Goal: Task Accomplishment & Management: Manage account settings

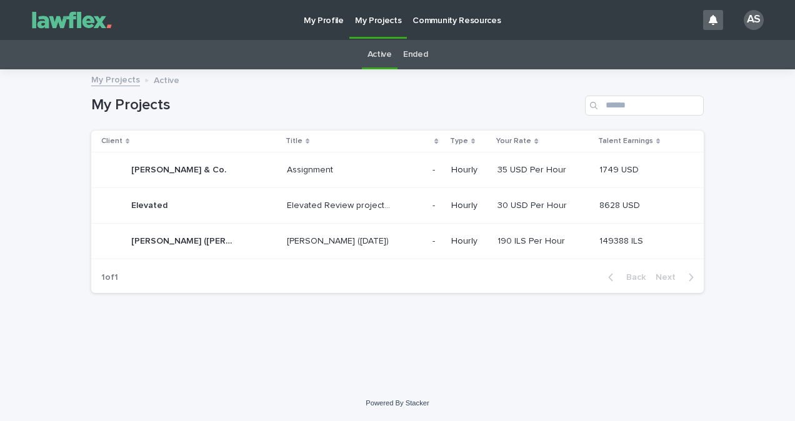
click at [299, 271] on div "1 of 1 Back Next" at bounding box center [397, 277] width 612 height 31
click at [300, 243] on p "[PERSON_NAME] ([DATE])" at bounding box center [339, 240] width 104 height 13
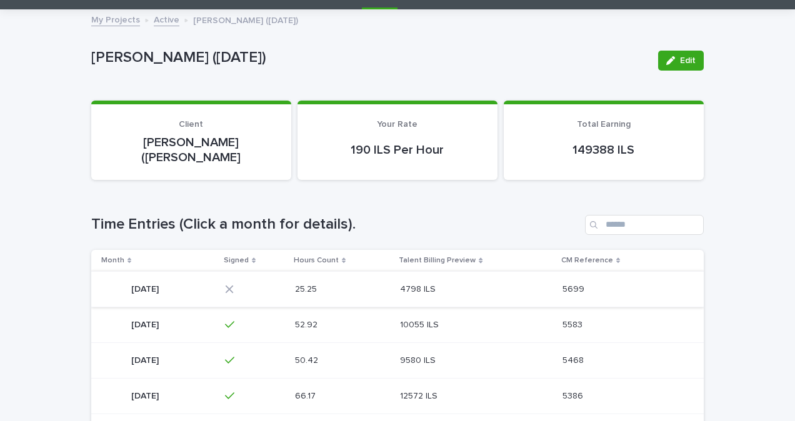
scroll to position [62, 0]
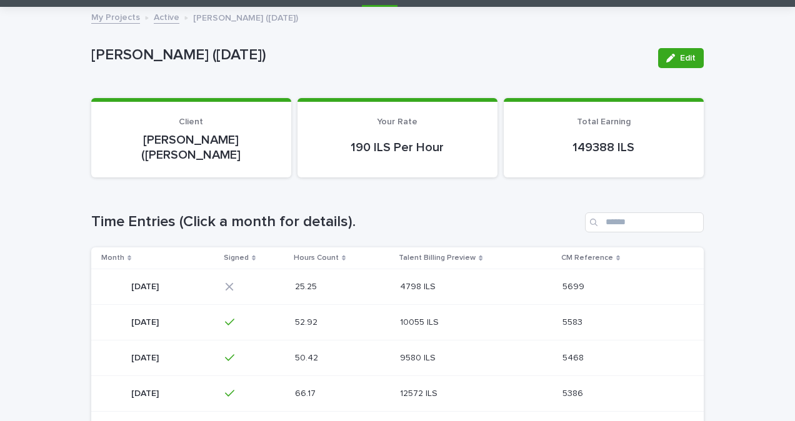
click at [357, 282] on p at bounding box center [326, 287] width 62 height 11
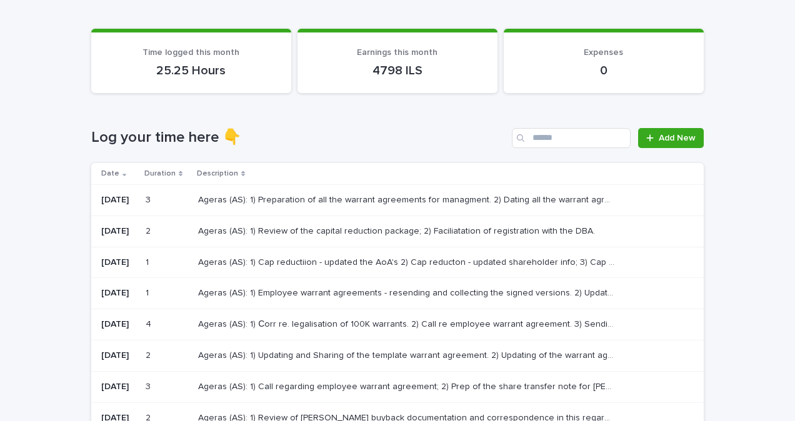
scroll to position [125, 0]
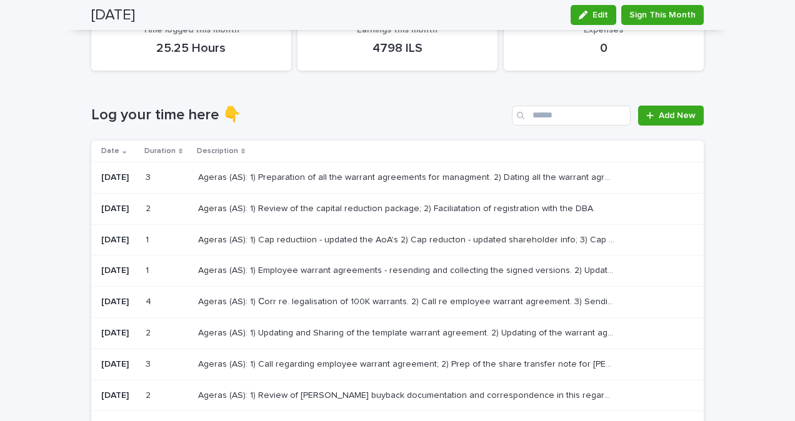
click at [258, 240] on p "Ageras (AS): 1) Cap reductiion - updated the AoA's 2) Cap reducton - updated sh…" at bounding box center [407, 238] width 419 height 13
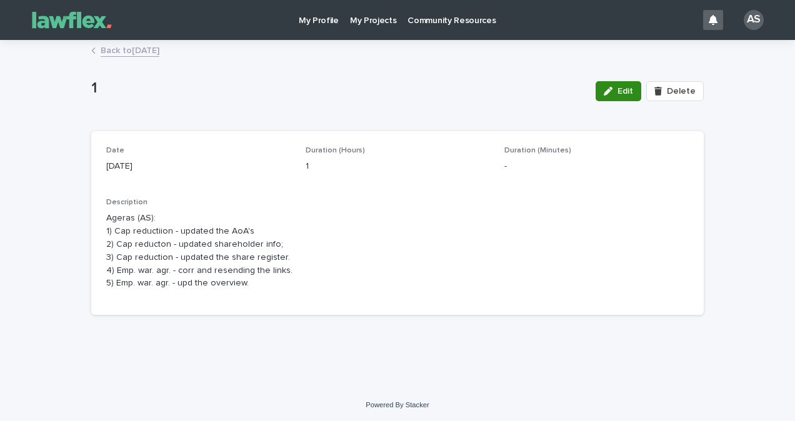
click at [626, 91] on span "Edit" at bounding box center [625, 91] width 16 height 9
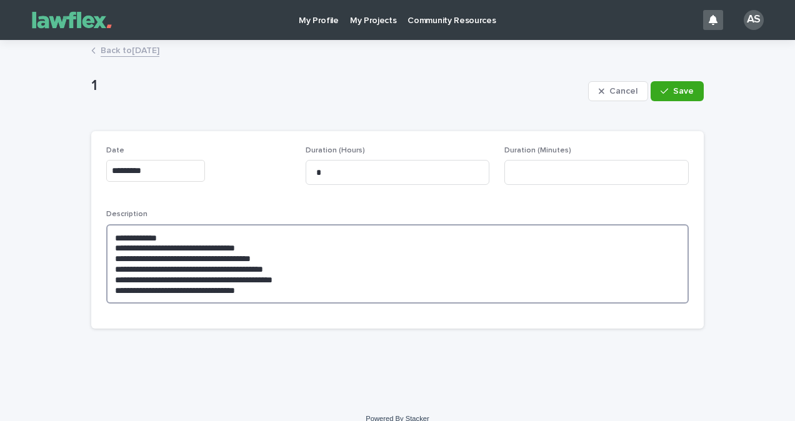
click at [289, 298] on textarea "**********" at bounding box center [397, 263] width 582 height 79
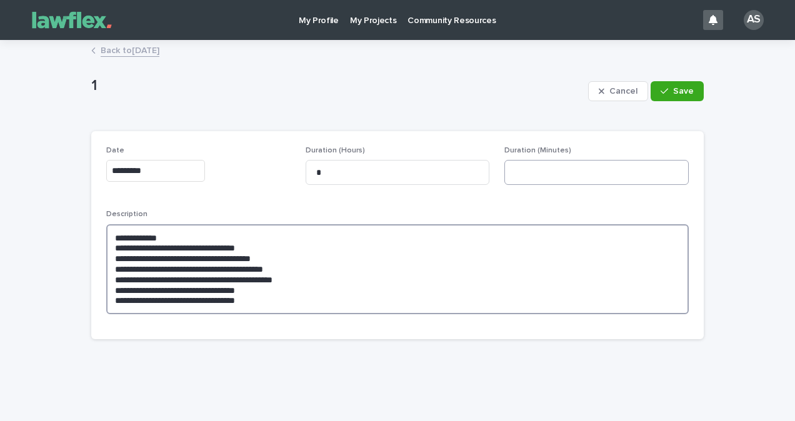
type textarea "**********"
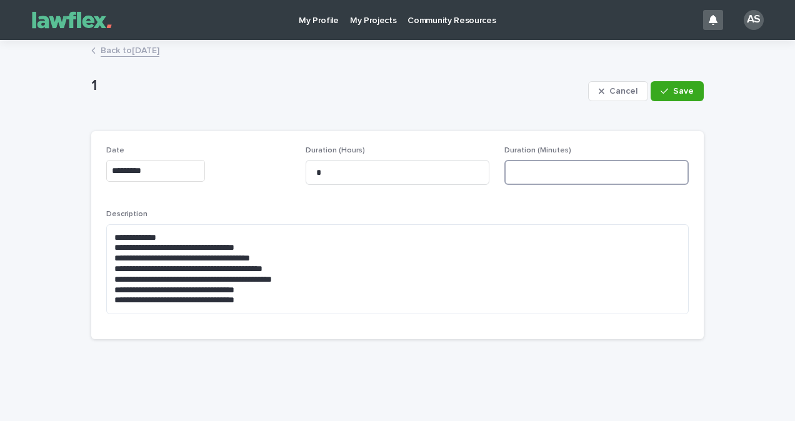
click at [544, 166] on input at bounding box center [596, 172] width 184 height 25
type input "**"
click at [687, 81] on button "Save" at bounding box center [676, 91] width 53 height 20
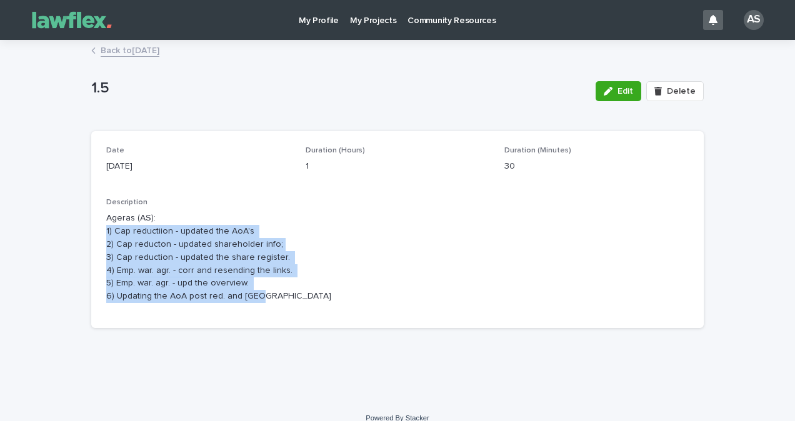
drag, startPoint x: 322, startPoint y: 309, endPoint x: 41, endPoint y: 227, distance: 292.8
click at [41, 227] on div "Loading... Saving… Loading... Saving… 1.5 Edit Delete 1.5 Edit Delete Sorry, th…" at bounding box center [397, 220] width 795 height 359
drag, startPoint x: 41, startPoint y: 227, endPoint x: 260, endPoint y: 286, distance: 227.0
click at [260, 286] on p "Ageras (AS): 1) Cap reductiion - updated the AoA's 2) Cap reducton - updated sh…" at bounding box center [397, 257] width 582 height 91
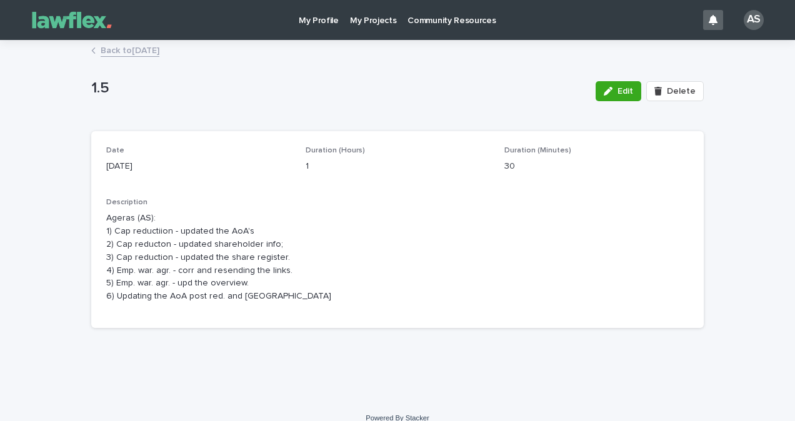
click at [111, 51] on link "Back to [DATE]" at bounding box center [130, 49] width 59 height 14
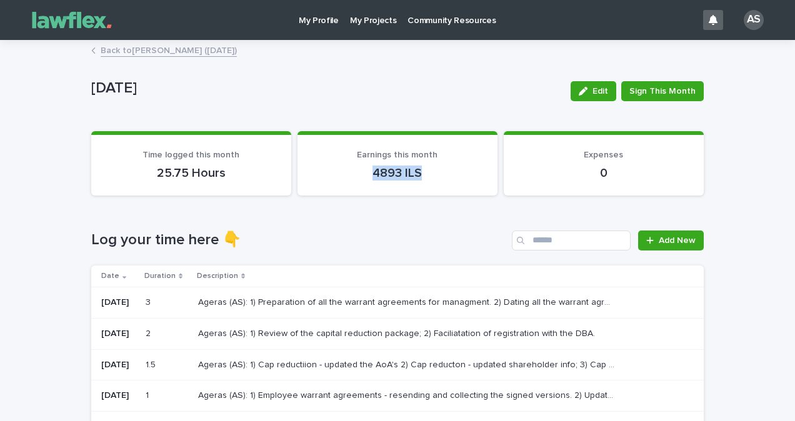
drag, startPoint x: 365, startPoint y: 174, endPoint x: 441, endPoint y: 174, distance: 75.6
click at [441, 174] on p "4893 ILS" at bounding box center [397, 173] width 170 height 15
drag, startPoint x: 441, startPoint y: 174, endPoint x: 379, endPoint y: 276, distance: 120.0
click at [379, 276] on div "Description" at bounding box center [440, 276] width 487 height 14
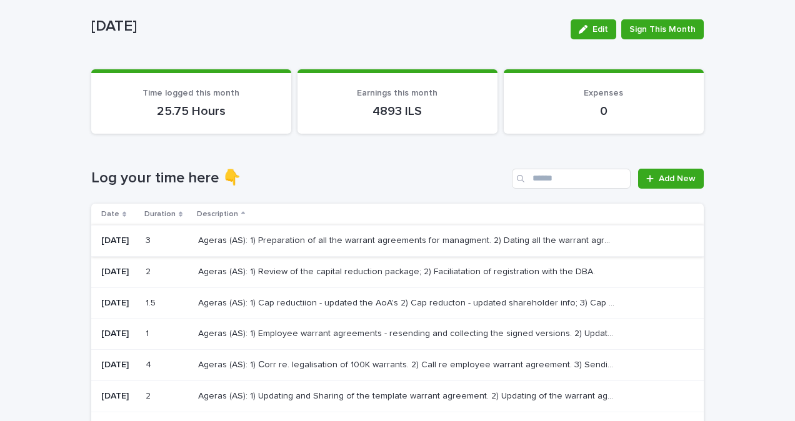
scroll to position [62, 0]
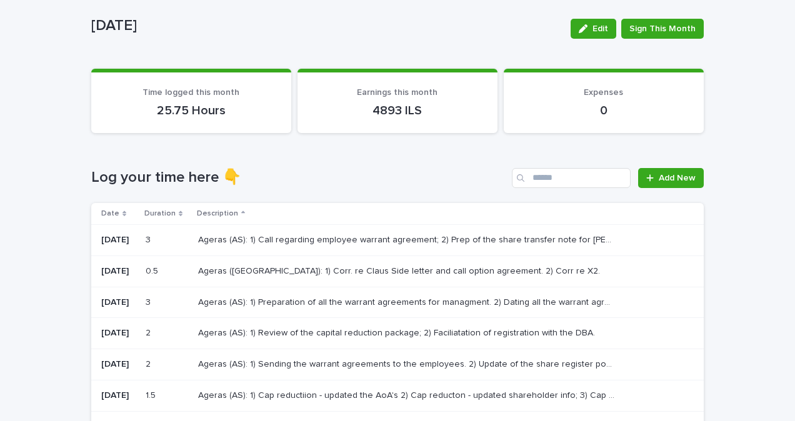
click at [389, 309] on div "Ageras (AS): 1) Preparation of all the warrant agreements for managment. 2) Dat…" at bounding box center [440, 302] width 485 height 21
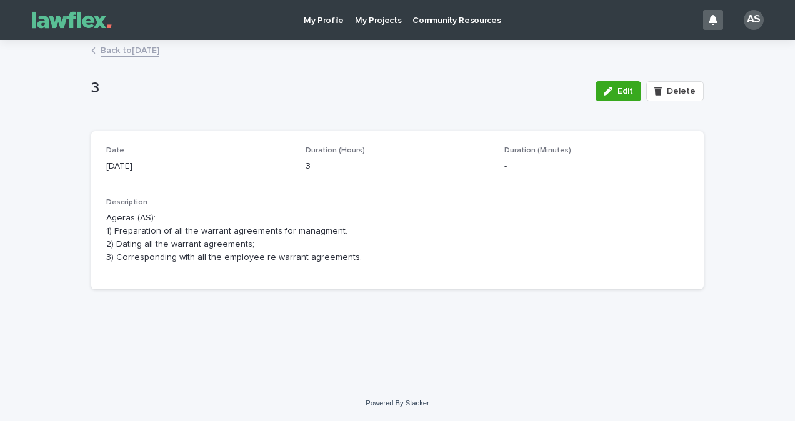
drag, startPoint x: 299, startPoint y: 174, endPoint x: 281, endPoint y: 174, distance: 17.5
click at [282, 174] on div "Date [DATE] Duration (Hours) 3 Duration (Minutes) - Description Ageras (AS): 1)…" at bounding box center [397, 210] width 582 height 128
drag, startPoint x: 281, startPoint y: 174, endPoint x: 256, endPoint y: 207, distance: 41.0
click at [320, 277] on div "Date [DATE] Duration (Hours) 3 Duration (Minutes) - Description Ageras (AS): 1)…" at bounding box center [397, 210] width 612 height 158
click at [159, 49] on link "Back to [DATE]" at bounding box center [130, 49] width 59 height 14
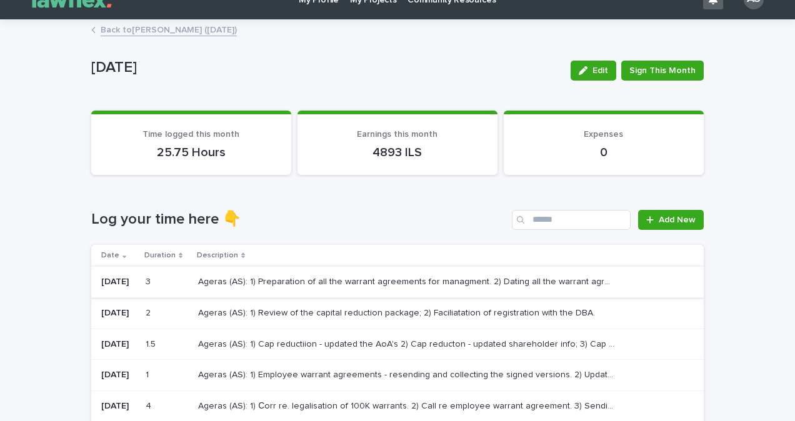
scroll to position [62, 0]
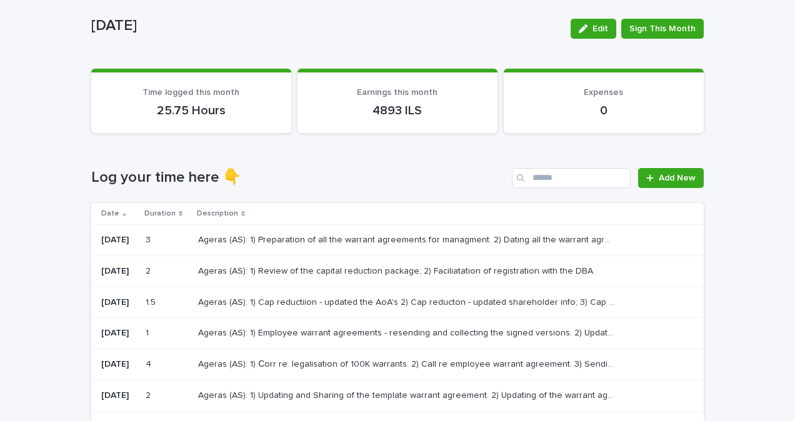
click at [252, 311] on div "Ageras (AS): 1) Cap reductiion - updated the AoA's 2) Cap reducton - updated sh…" at bounding box center [440, 302] width 485 height 21
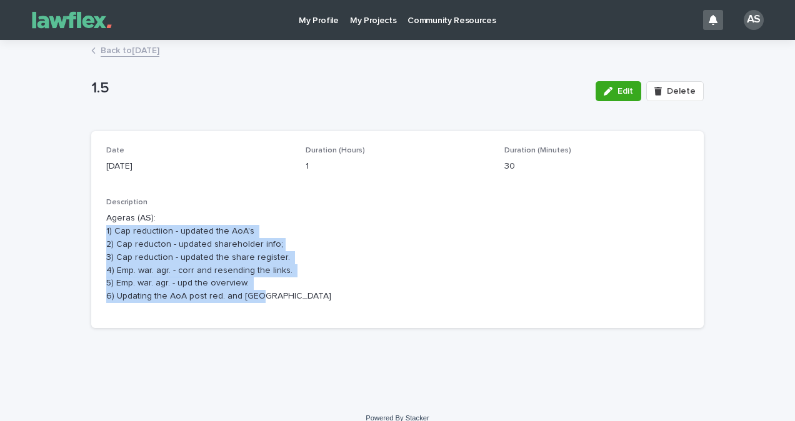
drag, startPoint x: 282, startPoint y: 290, endPoint x: 91, endPoint y: 227, distance: 201.1
click at [91, 227] on div "Date [DATE] Duration (Hours) 1 Duration (Minutes) 30 Description Ageras (AS): 1…" at bounding box center [397, 229] width 612 height 197
drag, startPoint x: 91, startPoint y: 227, endPoint x: 325, endPoint y: 319, distance: 251.4
click at [325, 319] on div "Date [DATE] Duration (Hours) 1 Duration (Minutes) 30 Description Ageras (AS): 1…" at bounding box center [397, 229] width 612 height 197
click at [294, 303] on div "Description Ageras (AS): 1) Cap reductiion - updated the AoA's 2) Cap reducton …" at bounding box center [397, 255] width 582 height 115
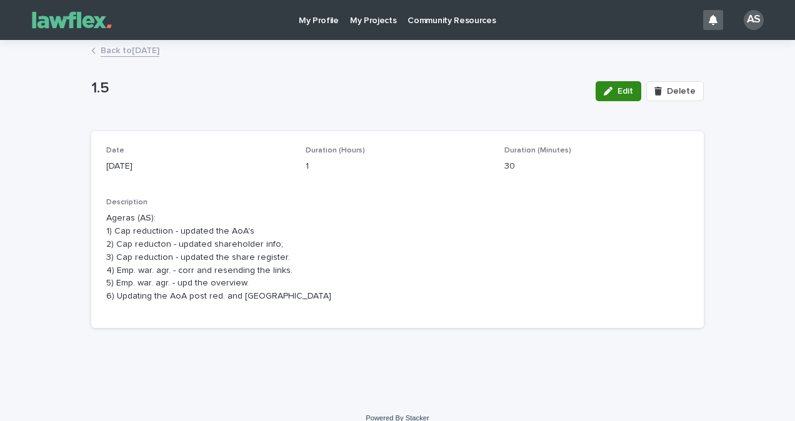
click at [614, 97] on button "Edit" at bounding box center [618, 91] width 46 height 20
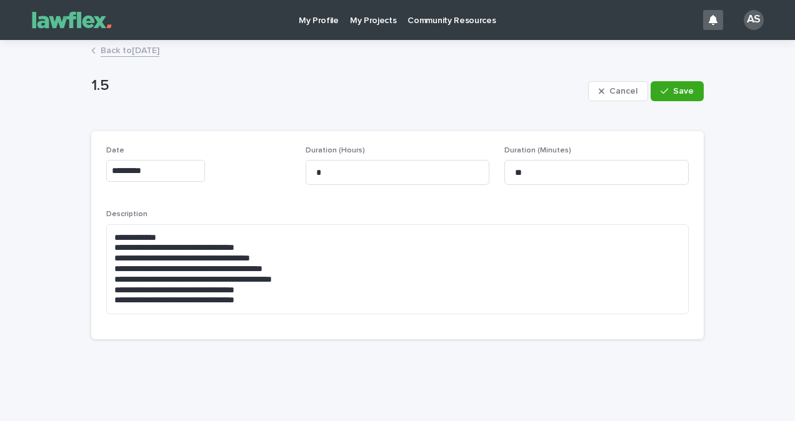
click at [320, 315] on div "**********" at bounding box center [397, 267] width 582 height 114
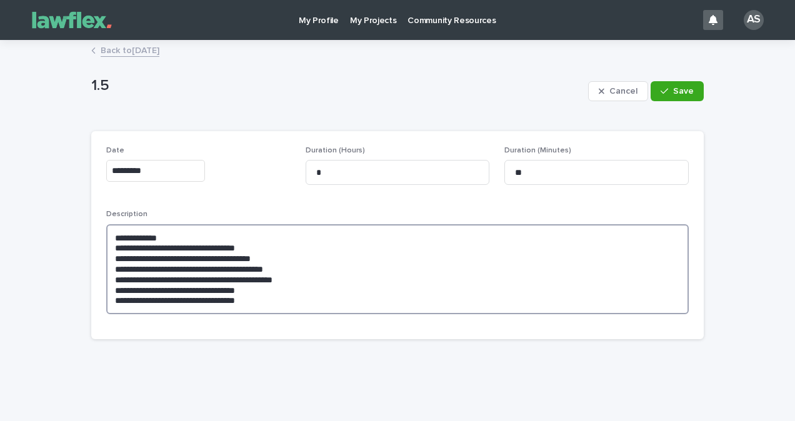
click at [309, 304] on textarea "**********" at bounding box center [397, 269] width 582 height 90
type textarea "**********"
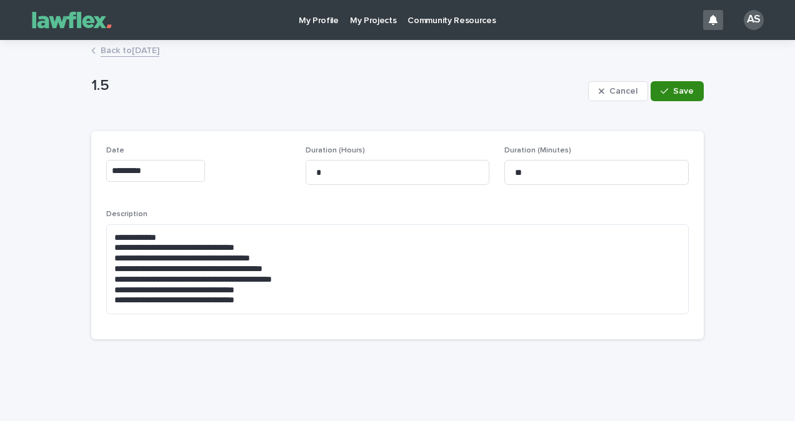
click at [676, 94] on span "Save" at bounding box center [683, 91] width 21 height 9
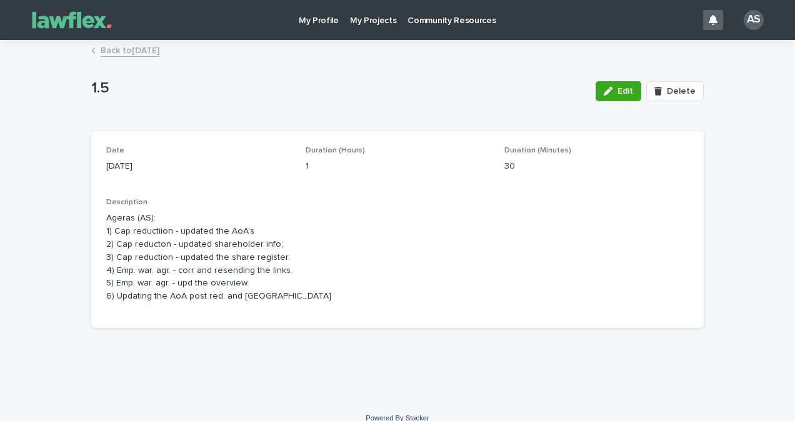
click at [122, 44] on link "Back to [DATE]" at bounding box center [130, 49] width 59 height 14
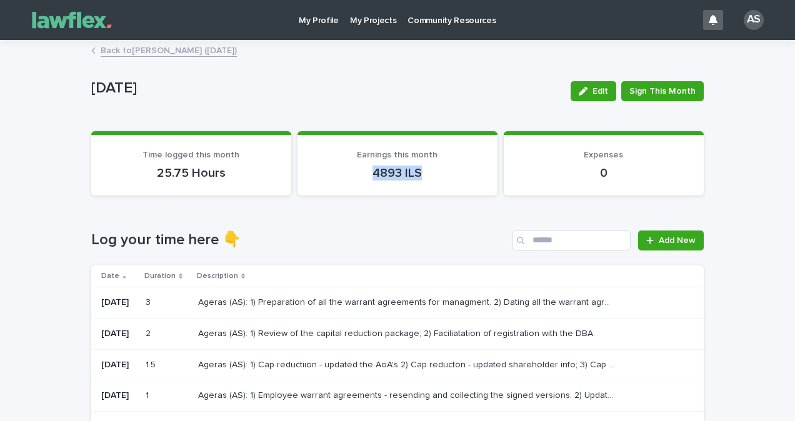
drag, startPoint x: 340, startPoint y: 165, endPoint x: 426, endPoint y: 163, distance: 85.6
click at [426, 163] on div "4893 ILS" at bounding box center [397, 171] width 170 height 17
click at [386, 167] on p "4893 ILS" at bounding box center [397, 173] width 170 height 15
drag, startPoint x: 369, startPoint y: 173, endPoint x: 467, endPoint y: 172, distance: 98.1
click at [467, 172] on p "4893 ILS" at bounding box center [397, 173] width 170 height 15
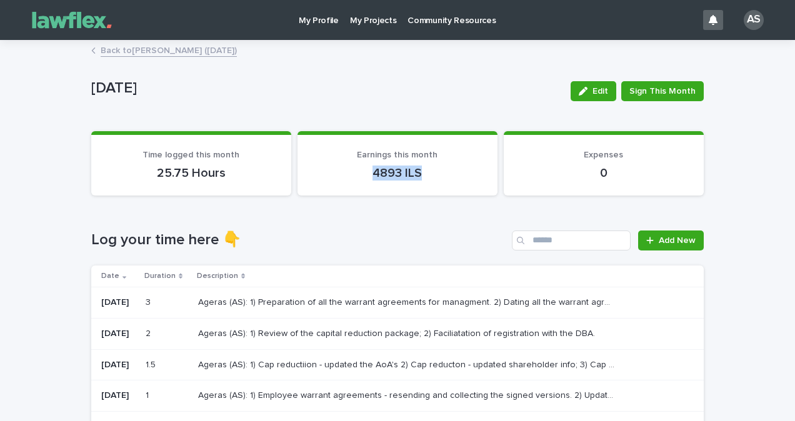
click at [359, 22] on p "My Projects" at bounding box center [373, 13] width 47 height 26
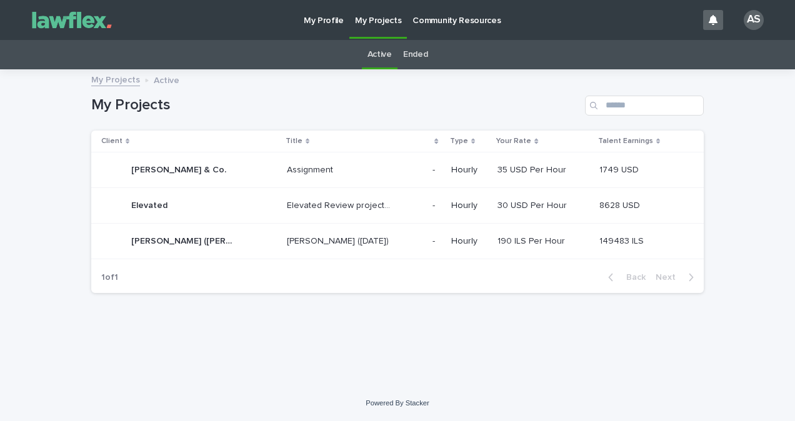
click at [312, 234] on p "[PERSON_NAME] ([DATE])" at bounding box center [339, 240] width 104 height 13
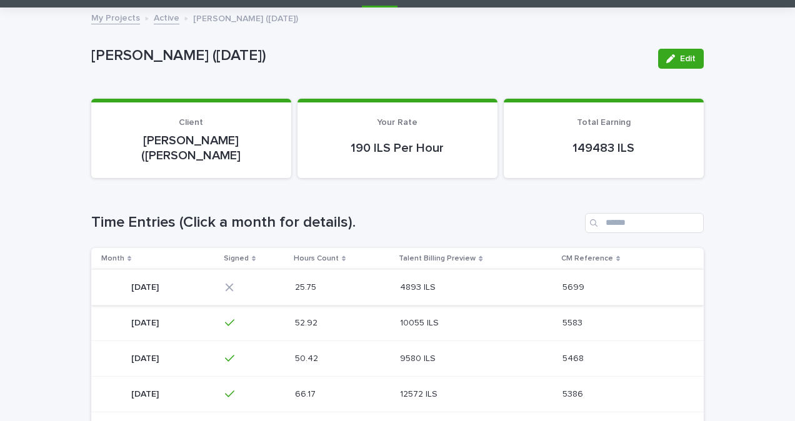
scroll to position [62, 0]
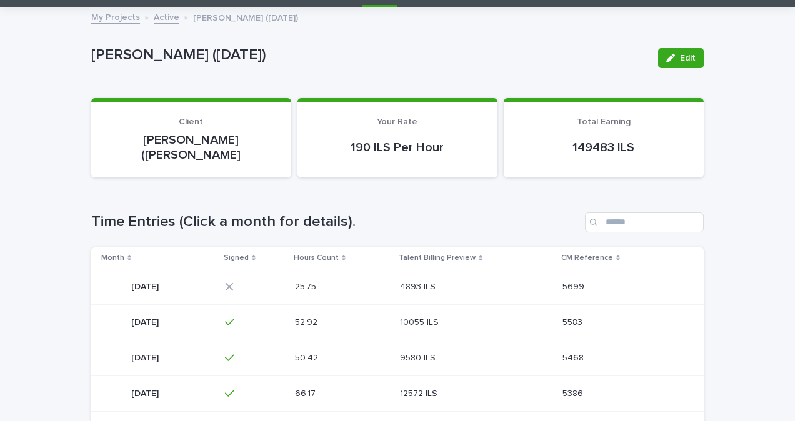
click at [429, 279] on td "4893 ILS 4893 ILS" at bounding box center [476, 287] width 162 height 36
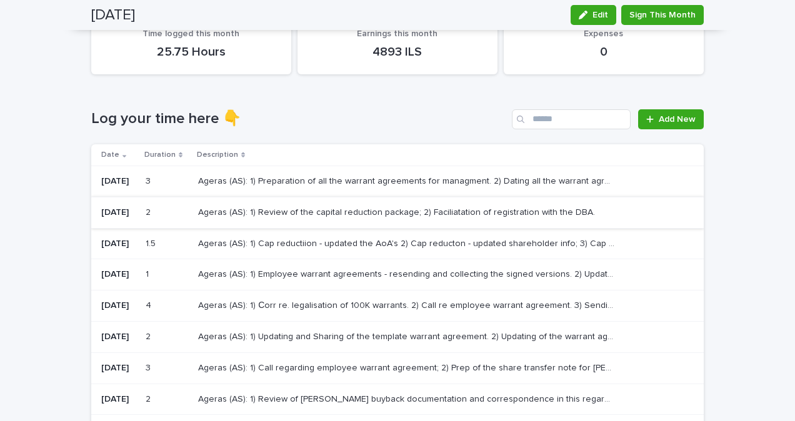
scroll to position [112, 0]
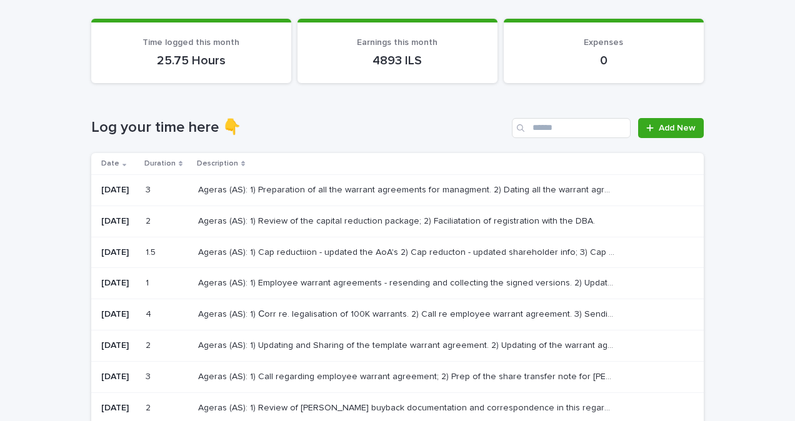
click at [418, 195] on p "Ageras (AS): 1) Preparation of all the warrant agreements for managment. 2) Dat…" at bounding box center [407, 188] width 419 height 13
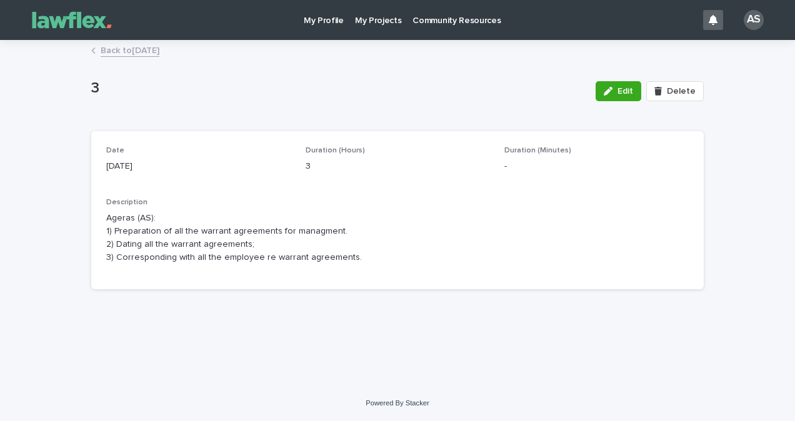
drag, startPoint x: 359, startPoint y: 259, endPoint x: 119, endPoint y: 221, distance: 242.9
click at [119, 221] on p "Ageras (AS): 1) Preparation of all the warrant agreements for managment. 2) Dat…" at bounding box center [397, 238] width 582 height 52
drag, startPoint x: 119, startPoint y: 221, endPoint x: 312, endPoint y: 273, distance: 199.9
click at [310, 272] on div "Description Ageras (AS): 1) Preparation of all the warrant agreements for manag…" at bounding box center [397, 236] width 582 height 76
click at [359, 263] on p "Ageras (AS): 1) Preparation of all the warrant agreements for managment. 2) Dat…" at bounding box center [397, 238] width 582 height 52
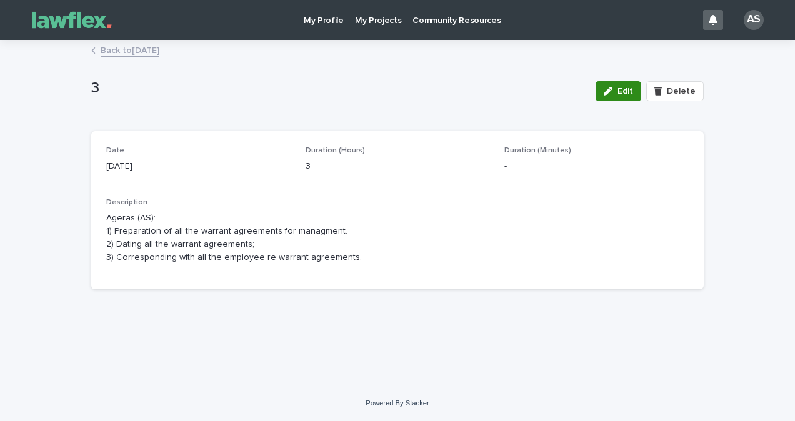
click at [605, 89] on button "Edit" at bounding box center [618, 91] width 46 height 20
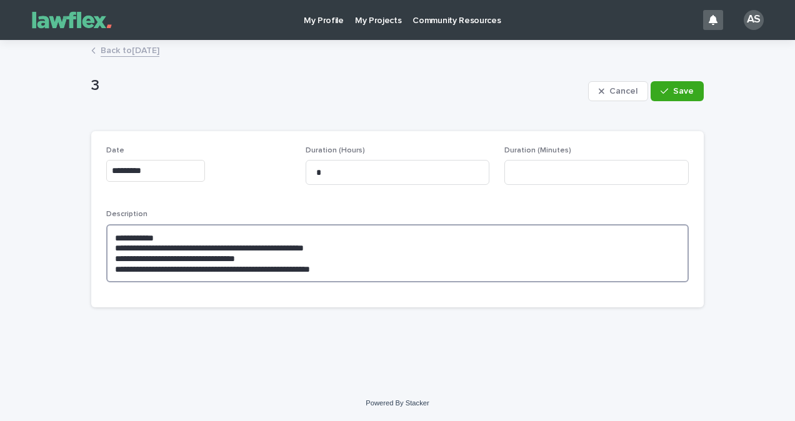
click at [397, 266] on textarea "**********" at bounding box center [397, 253] width 582 height 58
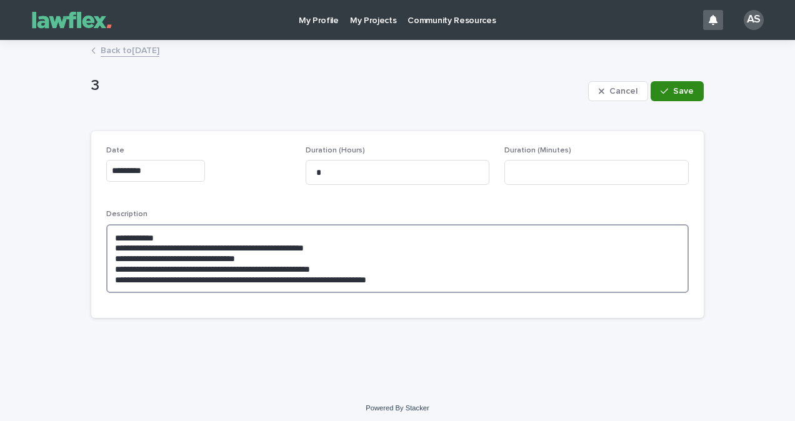
type textarea "**********"
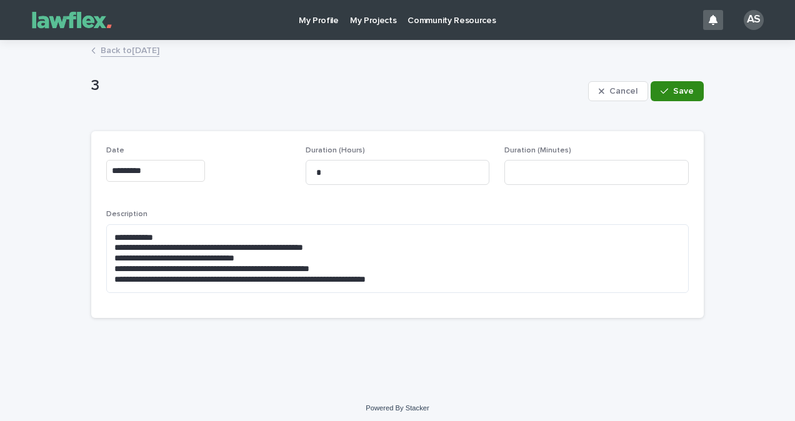
click at [675, 85] on button "Save" at bounding box center [676, 91] width 53 height 20
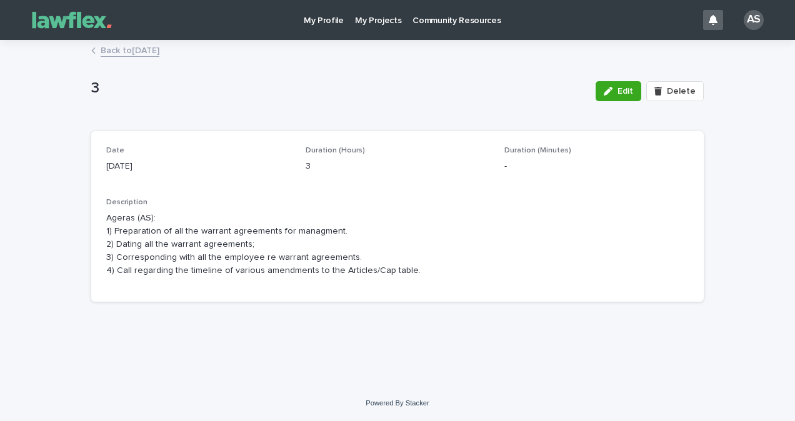
click at [136, 49] on link "Back to [DATE]" at bounding box center [130, 49] width 59 height 14
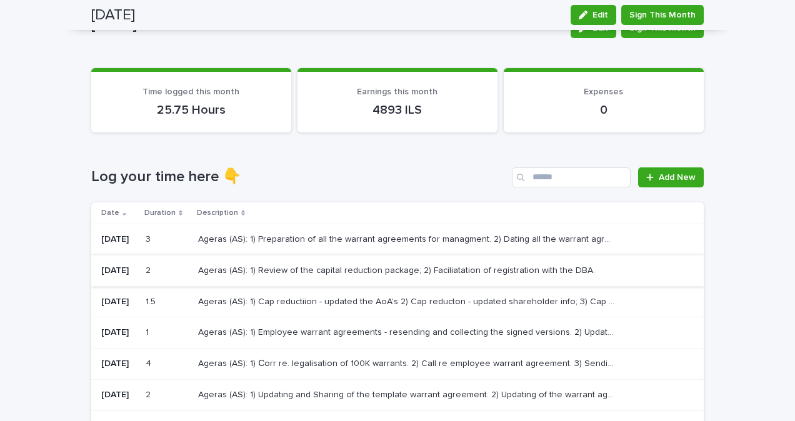
scroll to position [62, 0]
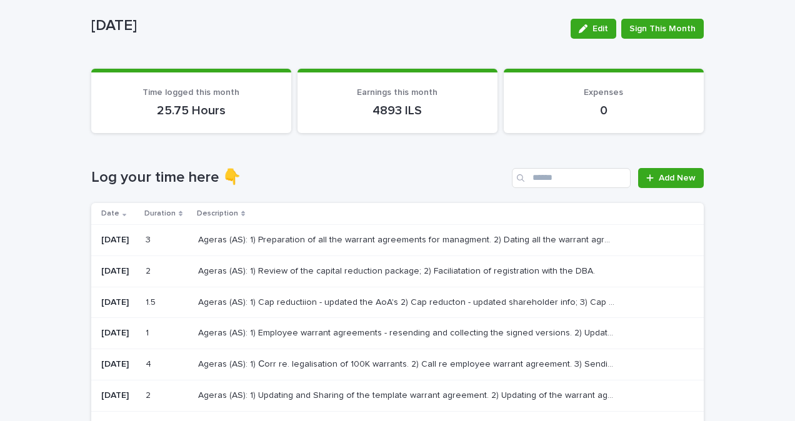
click at [412, 297] on p "Ageras (AS): 1) Cap reductiion - updated the AoA's 2) Cap reducton - updated sh…" at bounding box center [407, 301] width 419 height 13
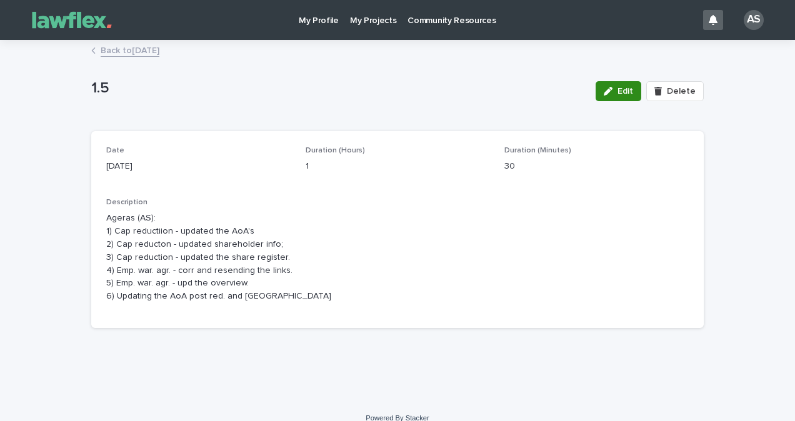
click at [627, 89] on span "Edit" at bounding box center [625, 91] width 16 height 9
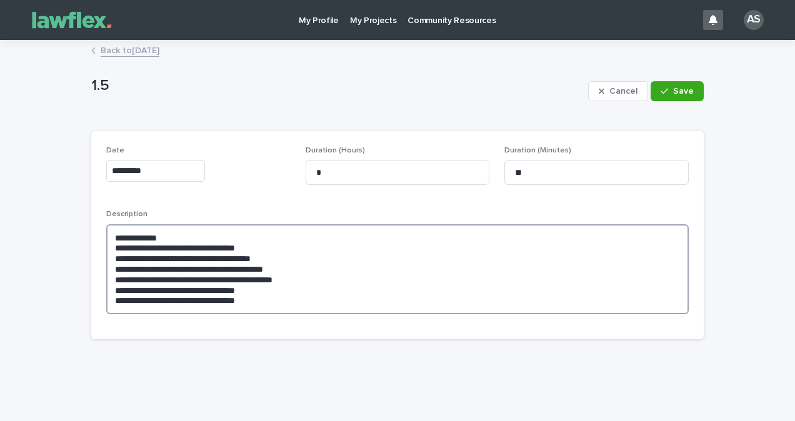
click at [312, 300] on textarea "**********" at bounding box center [397, 269] width 582 height 90
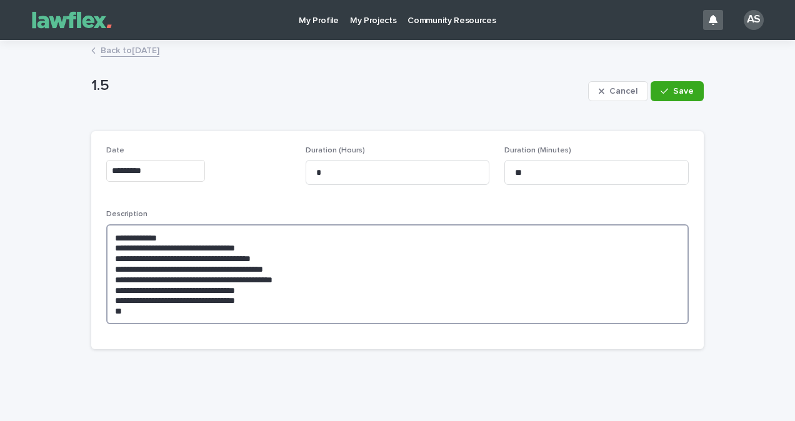
type textarea "**********"
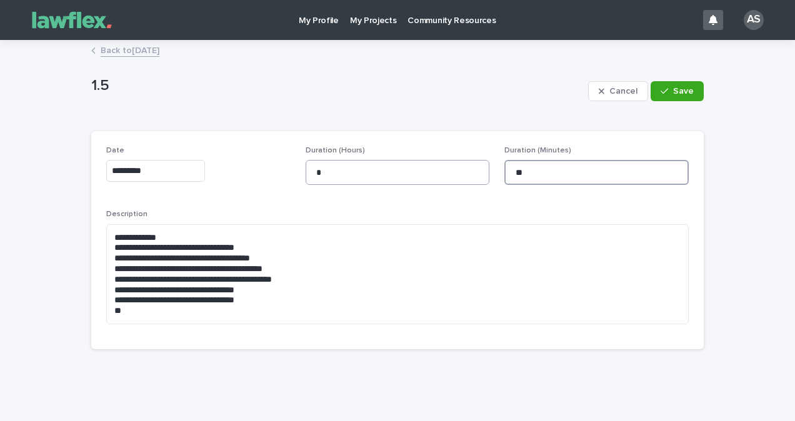
drag, startPoint x: 529, startPoint y: 170, endPoint x: 405, endPoint y: 169, distance: 124.3
click at [407, 168] on div "**********" at bounding box center [397, 240] width 582 height 188
type input "**"
click at [679, 88] on span "Save" at bounding box center [683, 91] width 21 height 9
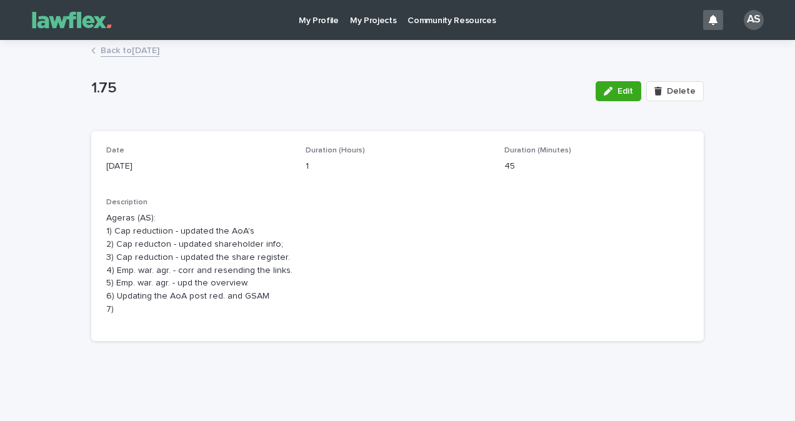
click at [219, 301] on p "Ageras (AS): 1) Cap reductiion - updated the AoA's 2) Cap reducton - updated sh…" at bounding box center [397, 264] width 582 height 104
click at [621, 90] on span "Edit" at bounding box center [625, 91] width 16 height 9
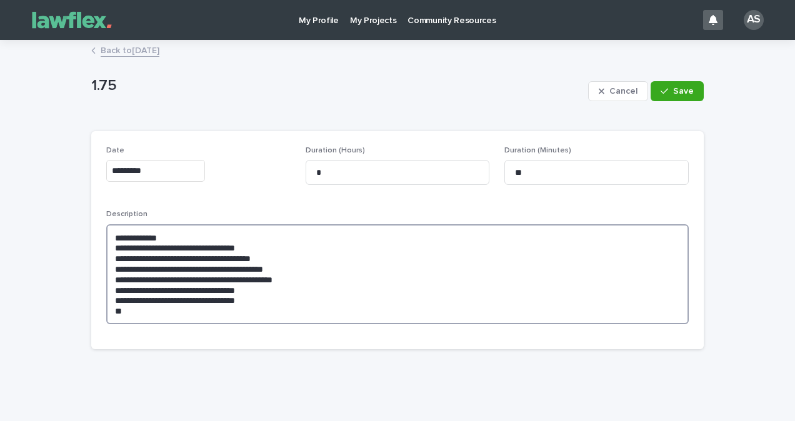
click at [146, 307] on textarea "**********" at bounding box center [397, 274] width 582 height 100
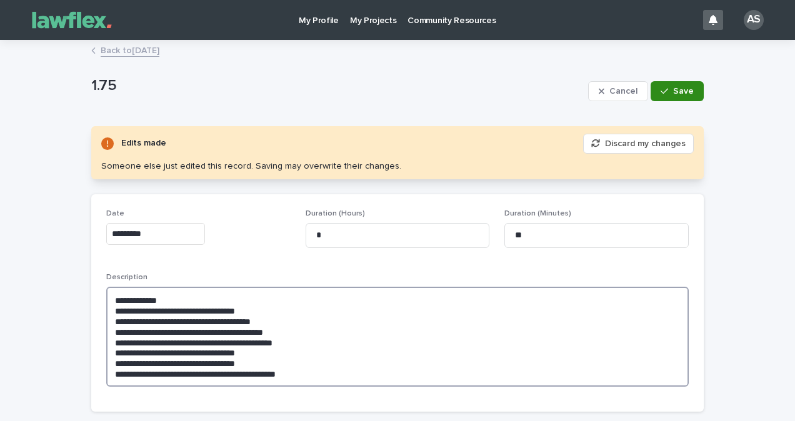
type textarea "**********"
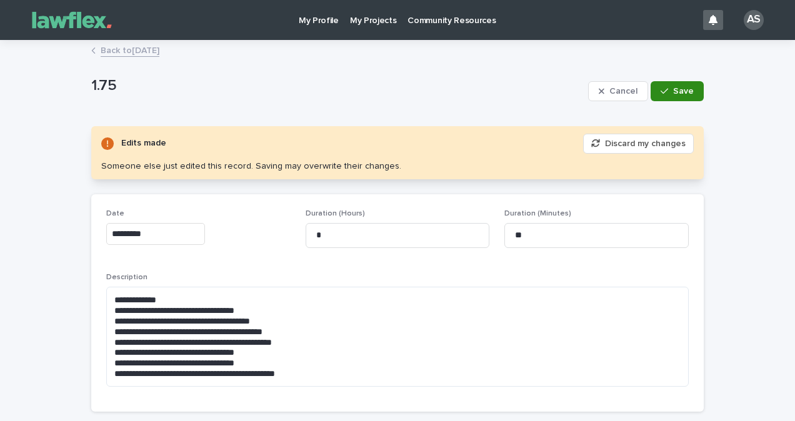
click at [681, 94] on span "Save" at bounding box center [683, 91] width 21 height 9
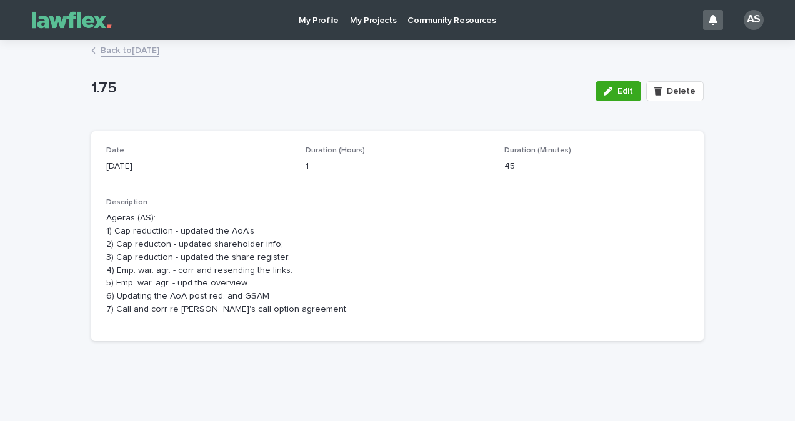
click at [142, 55] on link "Back to [DATE]" at bounding box center [130, 49] width 59 height 14
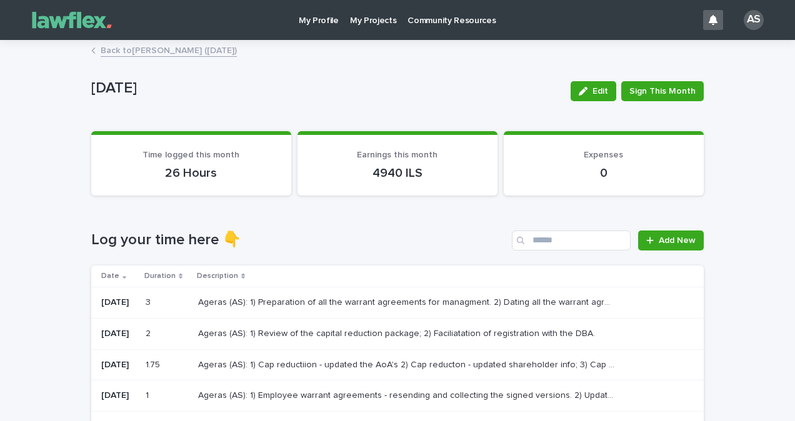
click at [441, 367] on p "Ageras (AS): 1) Cap reductiion - updated the AoA's 2) Cap reducton - updated sh…" at bounding box center [407, 363] width 419 height 13
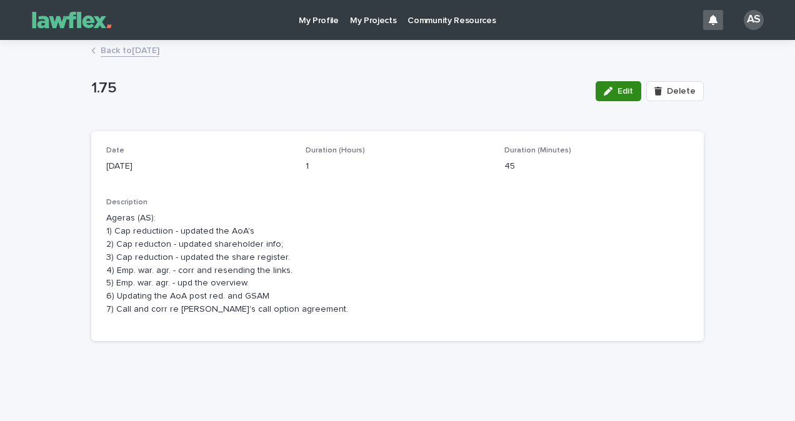
click at [612, 94] on div "button" at bounding box center [611, 91] width 14 height 9
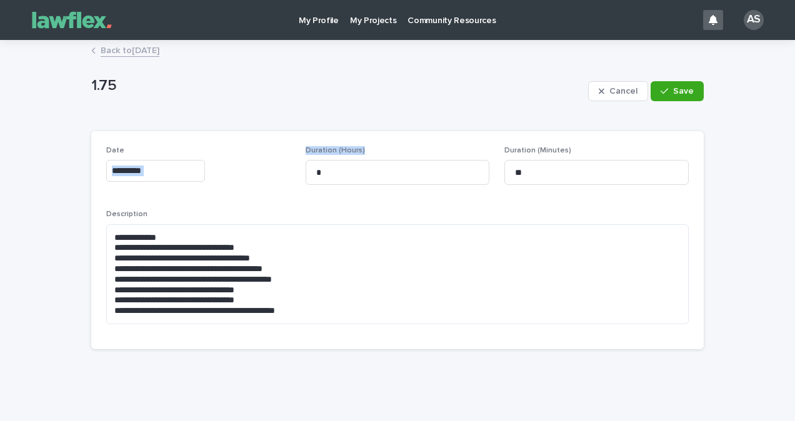
drag, startPoint x: 272, startPoint y: 191, endPoint x: 193, endPoint y: 192, distance: 79.3
click at [198, 192] on div "**********" at bounding box center [397, 240] width 582 height 188
drag, startPoint x: 193, startPoint y: 192, endPoint x: 352, endPoint y: 176, distance: 160.1
click at [352, 176] on input "*" at bounding box center [398, 172] width 184 height 25
drag, startPoint x: 349, startPoint y: 176, endPoint x: 247, endPoint y: 182, distance: 102.0
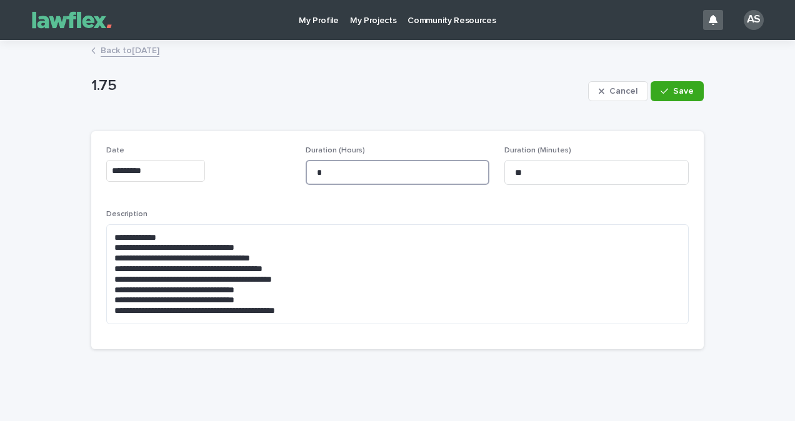
click at [224, 176] on div "**********" at bounding box center [397, 240] width 582 height 188
type input "*"
drag, startPoint x: 530, startPoint y: 172, endPoint x: 415, endPoint y: 173, distance: 115.6
click at [418, 173] on div "**********" at bounding box center [397, 240] width 582 height 188
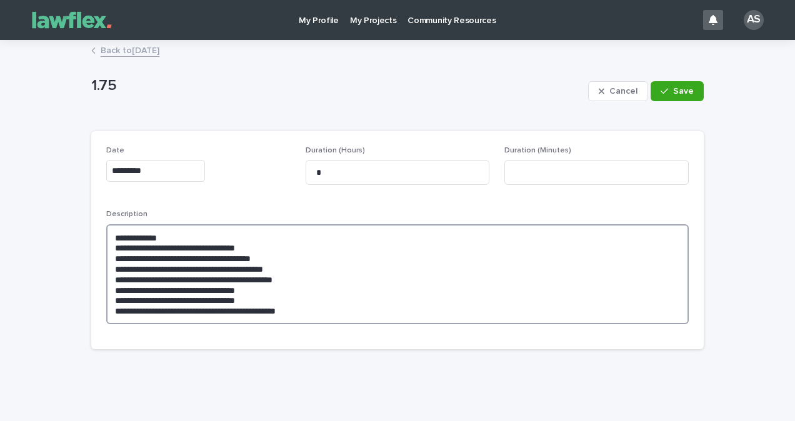
click at [424, 288] on textarea "**********" at bounding box center [397, 274] width 582 height 100
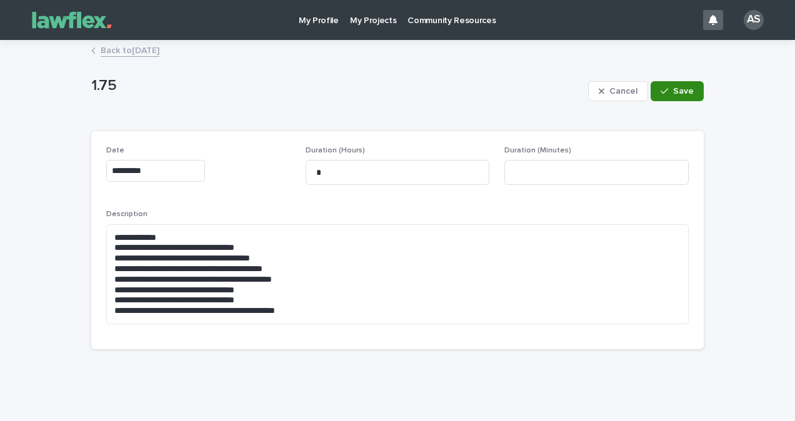
click at [675, 86] on button "Save" at bounding box center [676, 91] width 53 height 20
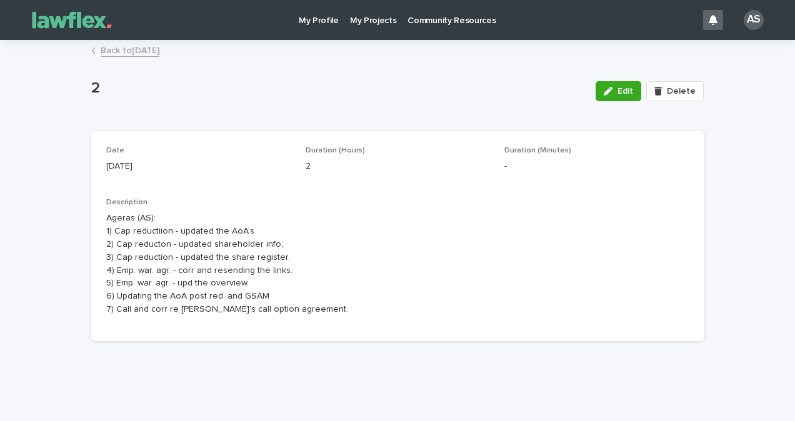
click at [152, 56] on link "Back to [DATE]" at bounding box center [130, 49] width 59 height 14
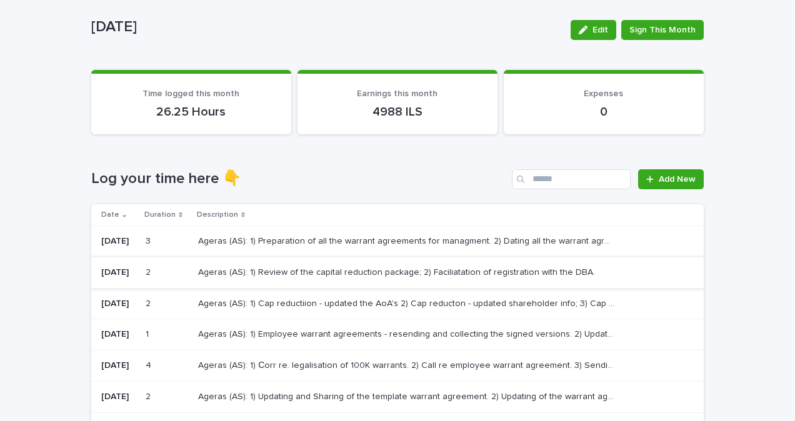
scroll to position [62, 0]
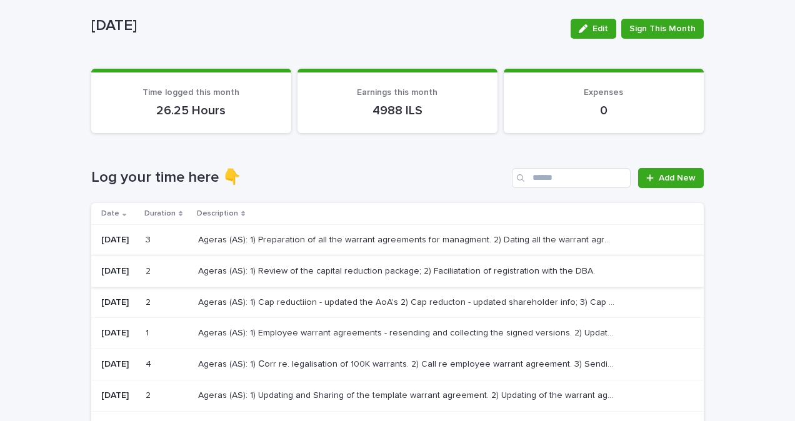
click at [330, 288] on td "Ageras (AS): 1) Cap reductiion - updated the AoA's 2) Cap reducton - updated sh…" at bounding box center [448, 302] width 510 height 31
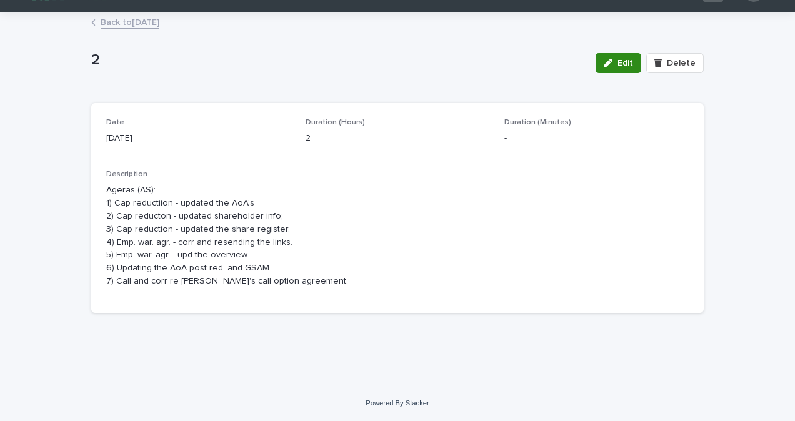
scroll to position [11, 0]
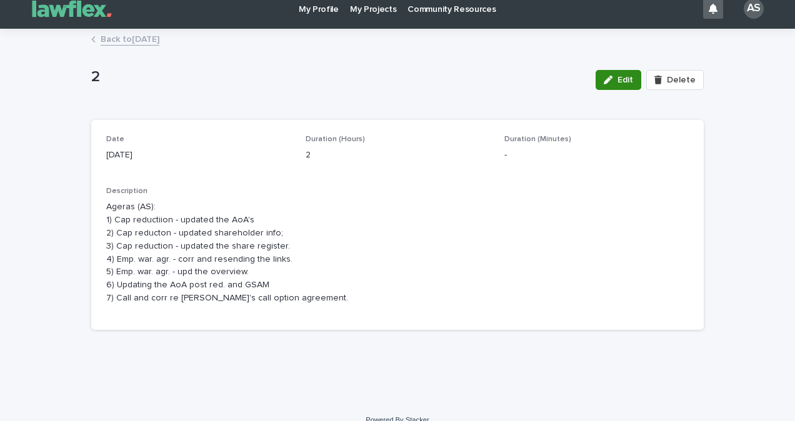
click at [615, 73] on button "Edit" at bounding box center [618, 80] width 46 height 20
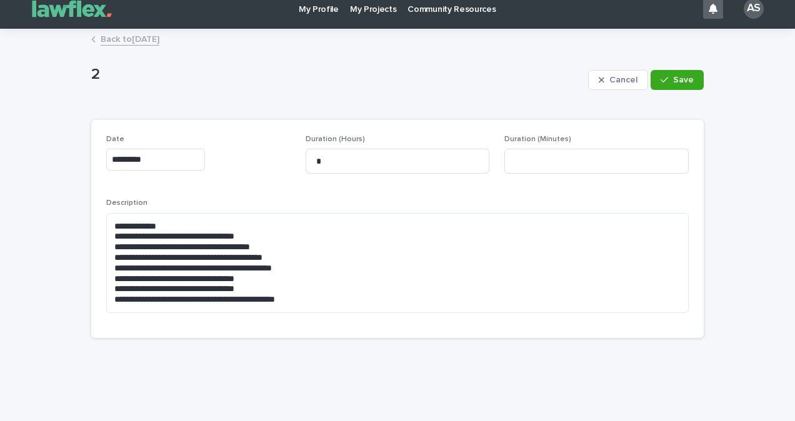
scroll to position [0, 0]
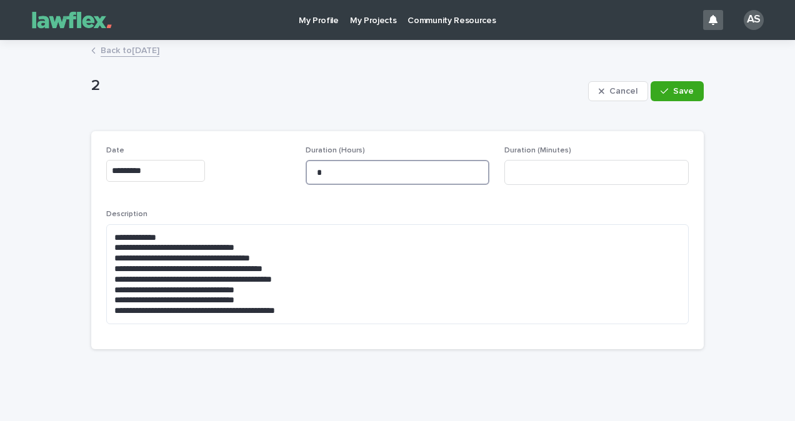
drag, startPoint x: 429, startPoint y: 164, endPoint x: 292, endPoint y: 171, distance: 136.4
click at [292, 171] on div "**********" at bounding box center [397, 240] width 582 height 188
type input "*"
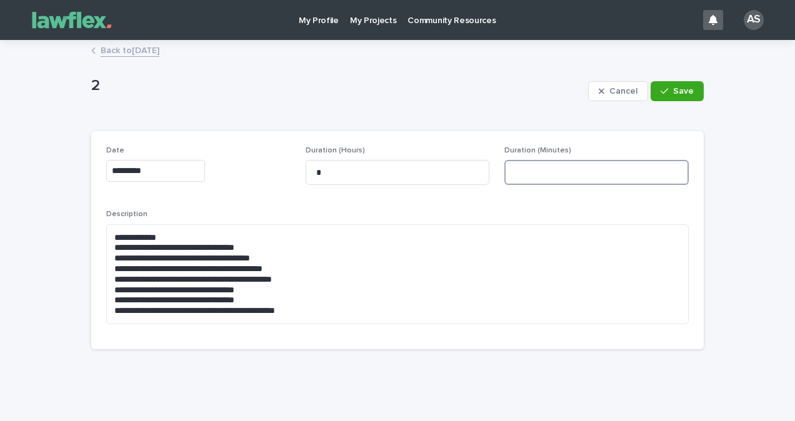
click at [575, 174] on input at bounding box center [596, 172] width 184 height 25
type input "**"
click at [682, 87] on span "Save" at bounding box center [683, 91] width 21 height 9
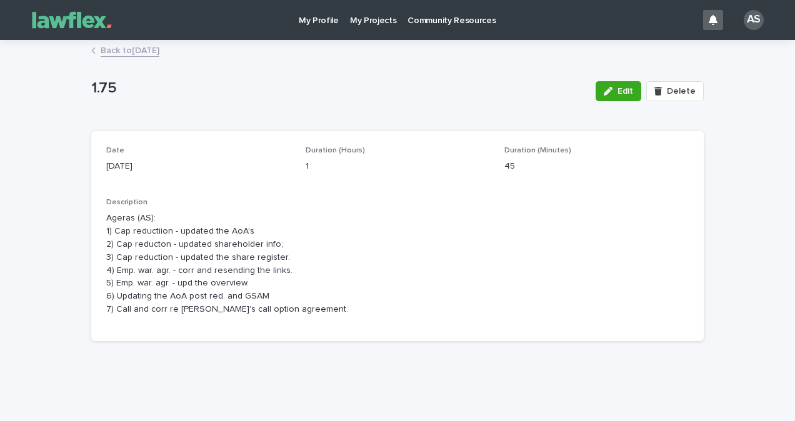
drag, startPoint x: 318, startPoint y: 311, endPoint x: 298, endPoint y: 310, distance: 20.0
click at [318, 311] on p "Ageras (AS): 1) Cap reductiion - updated the AoA's 2) Cap reducton - updated sh…" at bounding box center [397, 264] width 582 height 104
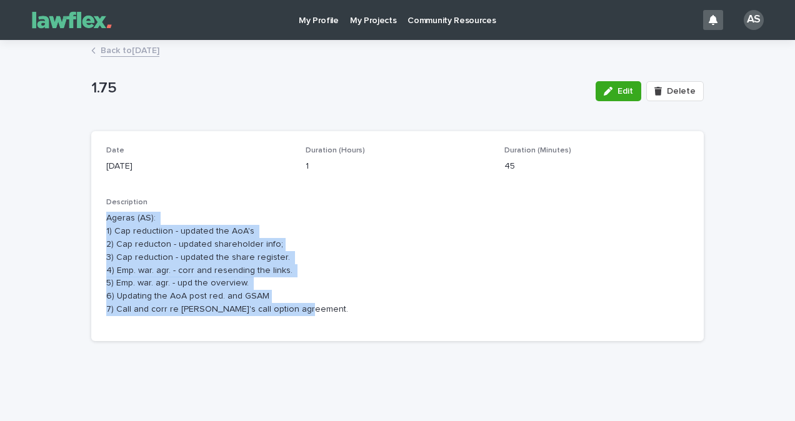
drag, startPoint x: 298, startPoint y: 310, endPoint x: 64, endPoint y: 220, distance: 251.2
click at [64, 220] on div "Loading... Saving… Loading... Saving… 1.75 Edit Delete 1.75 Edit Delete Sorry, …" at bounding box center [397, 227] width 795 height 372
drag, startPoint x: 64, startPoint y: 220, endPoint x: 269, endPoint y: 311, distance: 224.9
click at [269, 311] on p "Ageras (AS): 1) Cap reductiion - updated the AoA's 2) Cap reducton - updated sh…" at bounding box center [397, 264] width 582 height 104
click at [285, 325] on div "Description Ageras (AS): 1) Cap reductiion - updated the AoA's 2) Cap reducton …" at bounding box center [397, 262] width 582 height 128
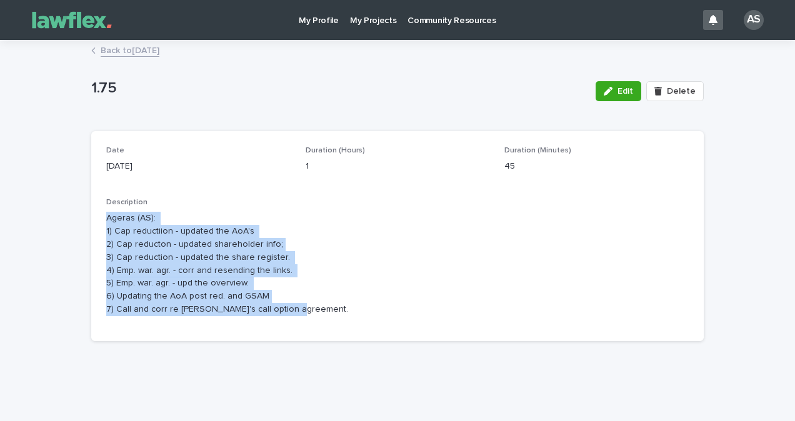
drag, startPoint x: 265, startPoint y: 315, endPoint x: 71, endPoint y: 224, distance: 214.1
click at [71, 224] on div "Loading... Saving… Loading... Saving… 1.75 Edit Delete 1.75 Edit Delete Sorry, …" at bounding box center [397, 227] width 795 height 372
click at [129, 49] on link "Back to [DATE]" at bounding box center [130, 49] width 59 height 14
